Goal: Complete application form: Complete application form

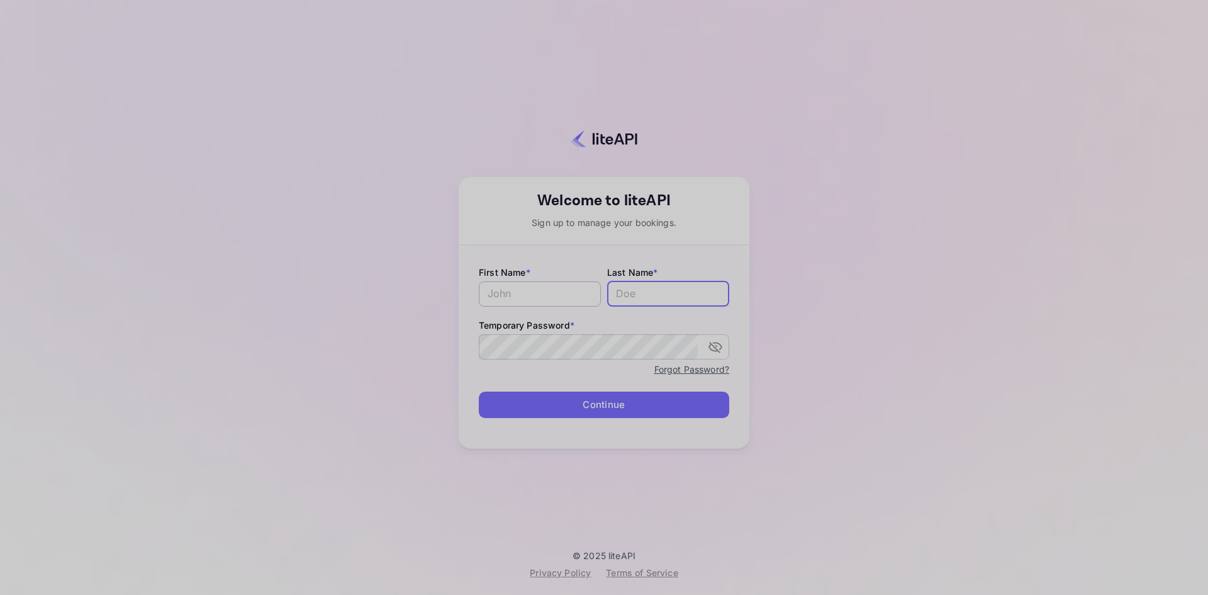
type input "[PERSON_NAME][EMAIL_ADDRESS][DOMAIN_NAME]"
click at [521, 295] on input "text" at bounding box center [540, 293] width 122 height 25
type input "Anass"
type input "Dahbi Skali"
drag, startPoint x: 276, startPoint y: 340, endPoint x: 360, endPoint y: 376, distance: 91.3
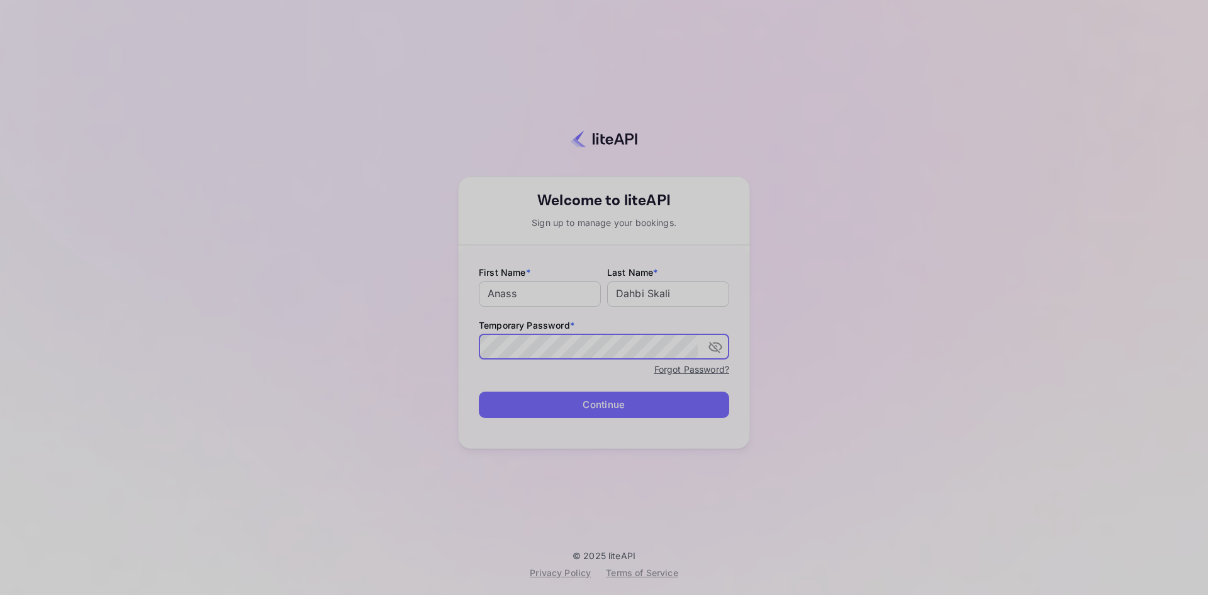
click at [277, 340] on div "Your account has been created successfully, a confirmation link has been sent t…" at bounding box center [604, 285] width 1098 height 530
click at [544, 403] on button "Continue" at bounding box center [604, 405] width 251 height 27
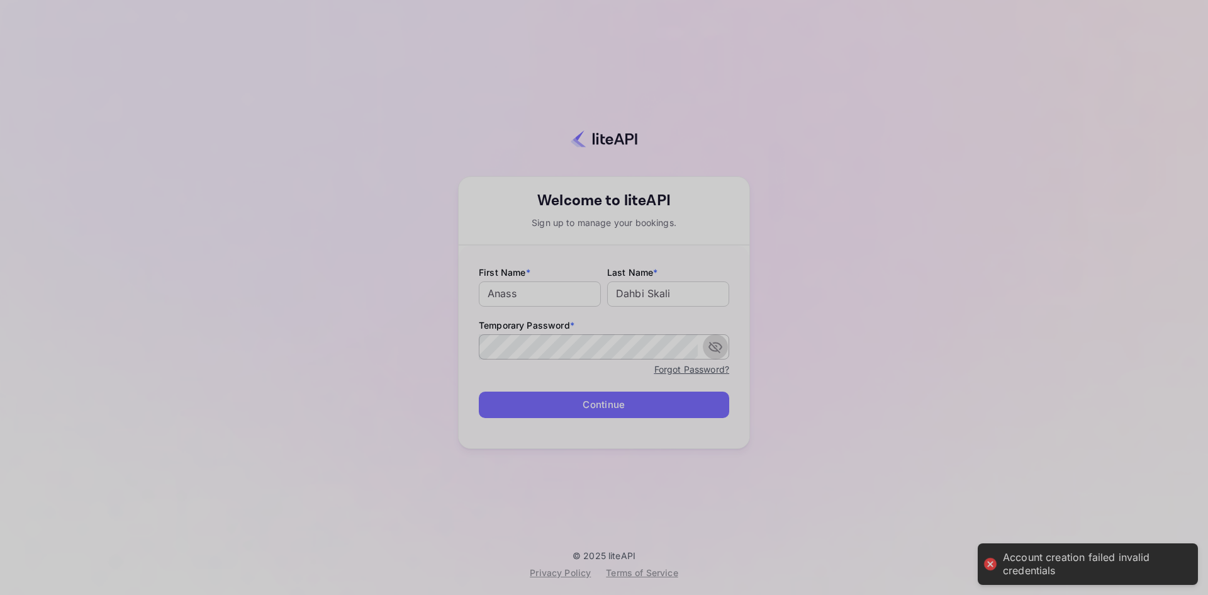
click at [722, 344] on button "toggle password visibility" at bounding box center [715, 346] width 25 height 25
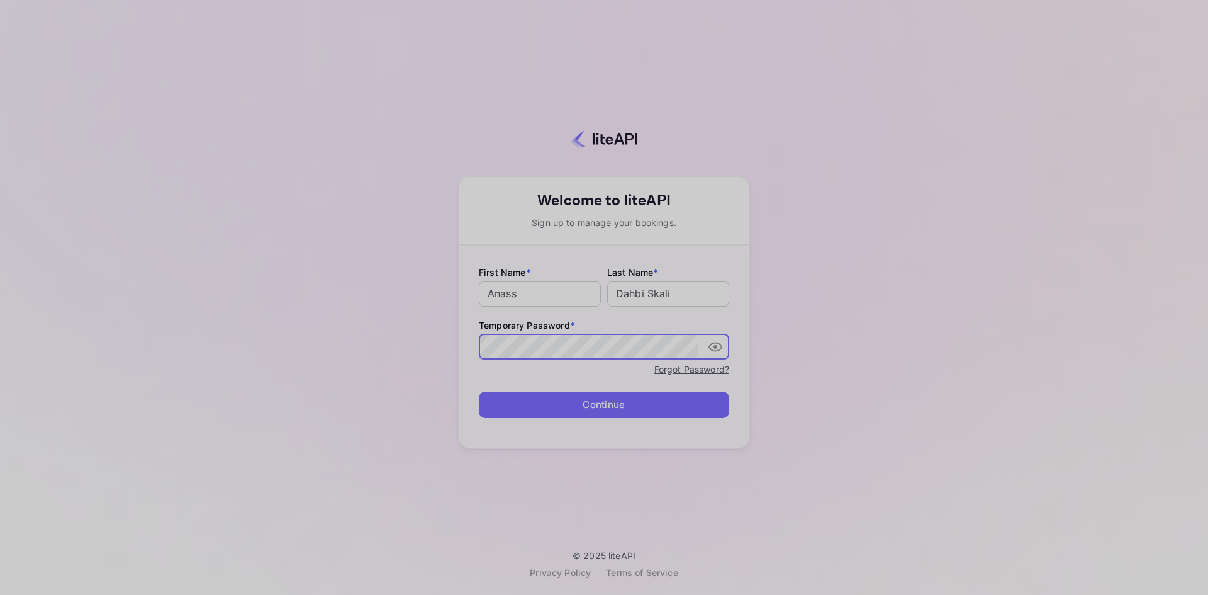
click at [516, 417] on button "Continue" at bounding box center [604, 405] width 251 height 27
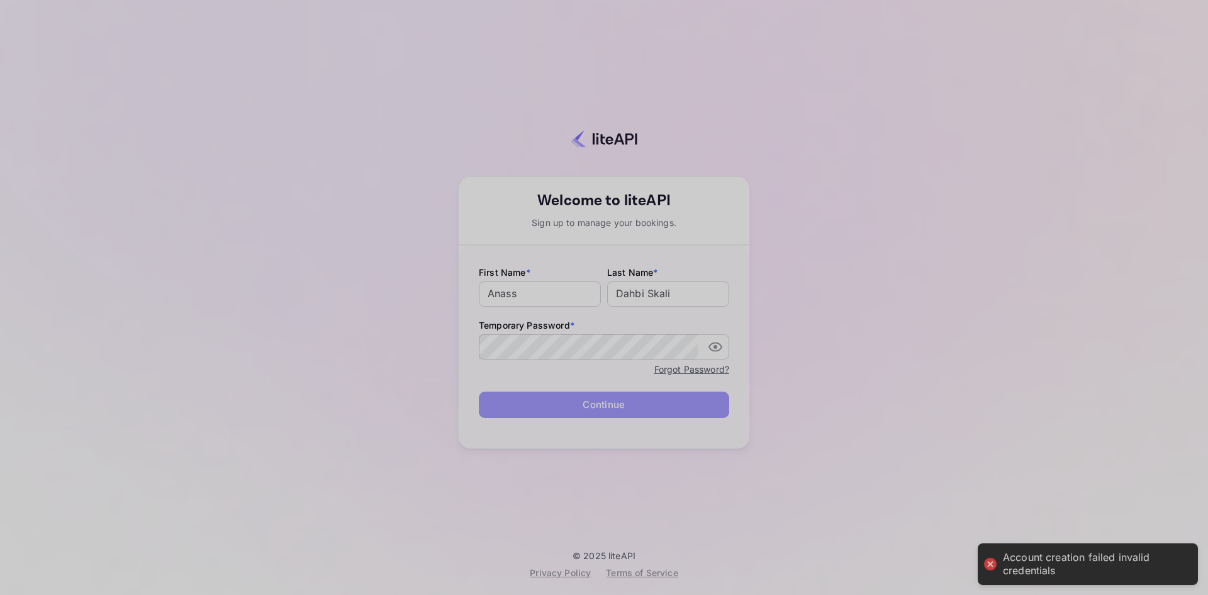
click at [521, 401] on button "Continue" at bounding box center [604, 405] width 251 height 27
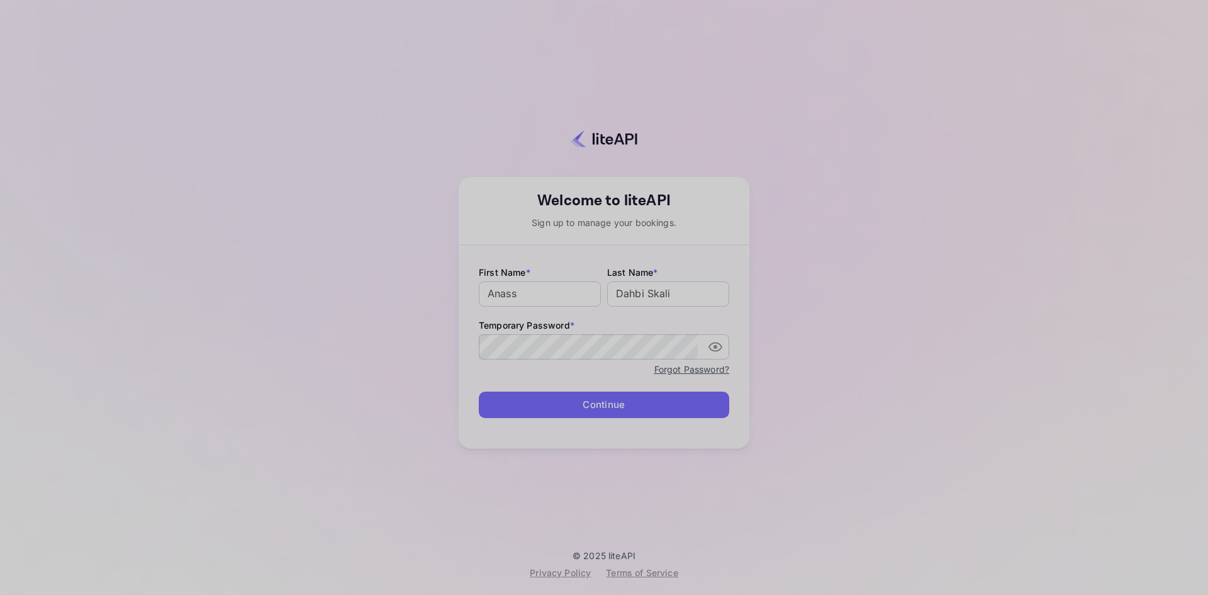
click at [405, 474] on div "Your account has been created successfully, a confirmation link has been sent t…" at bounding box center [604, 285] width 1098 height 530
click at [495, 408] on button "Continue" at bounding box center [604, 405] width 251 height 27
